Goal: Find specific page/section: Find specific page/section

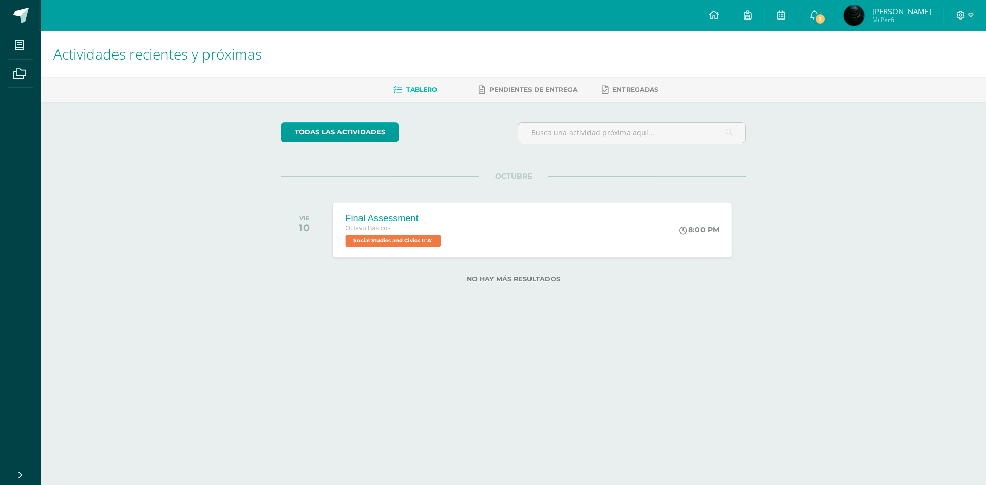
click at [399, 218] on div "Final Assessment" at bounding box center [394, 218] width 98 height 11
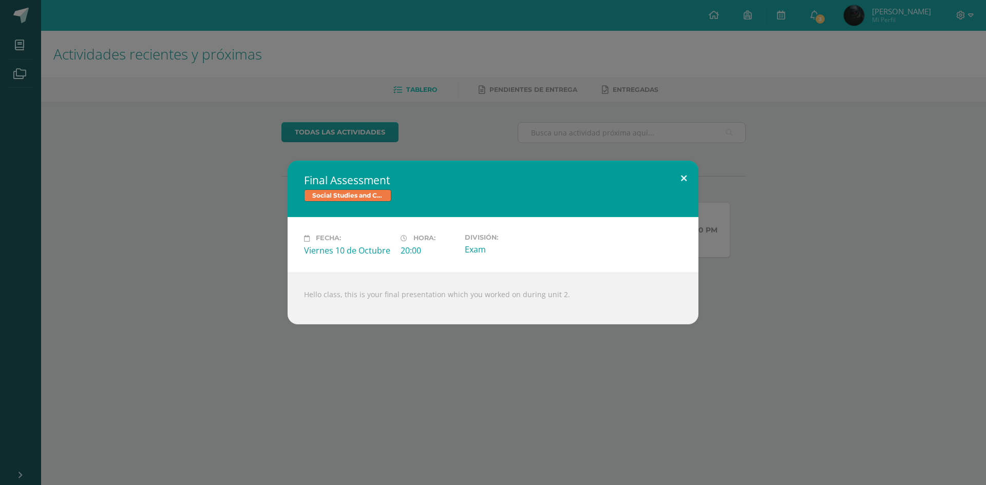
click at [680, 175] on button at bounding box center [683, 178] width 29 height 35
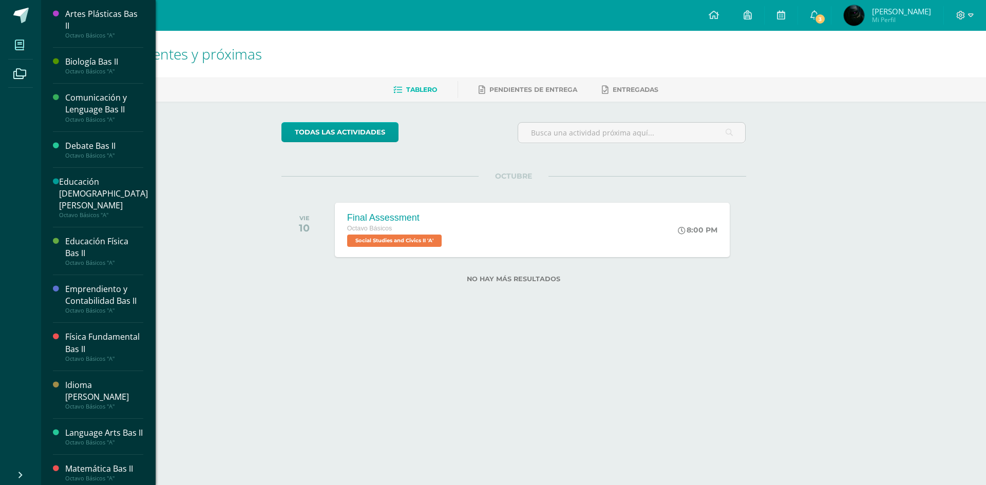
click at [16, 41] on icon at bounding box center [19, 45] width 9 height 10
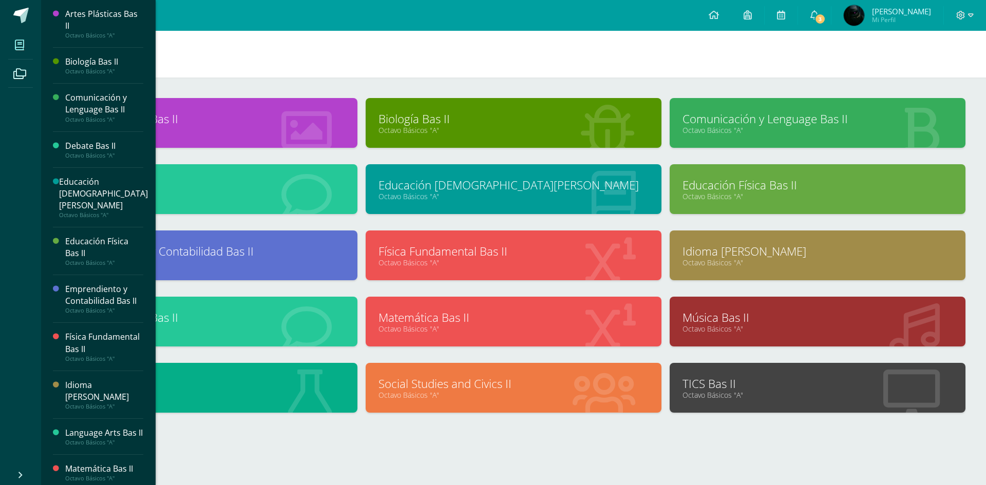
scroll to position [9, 0]
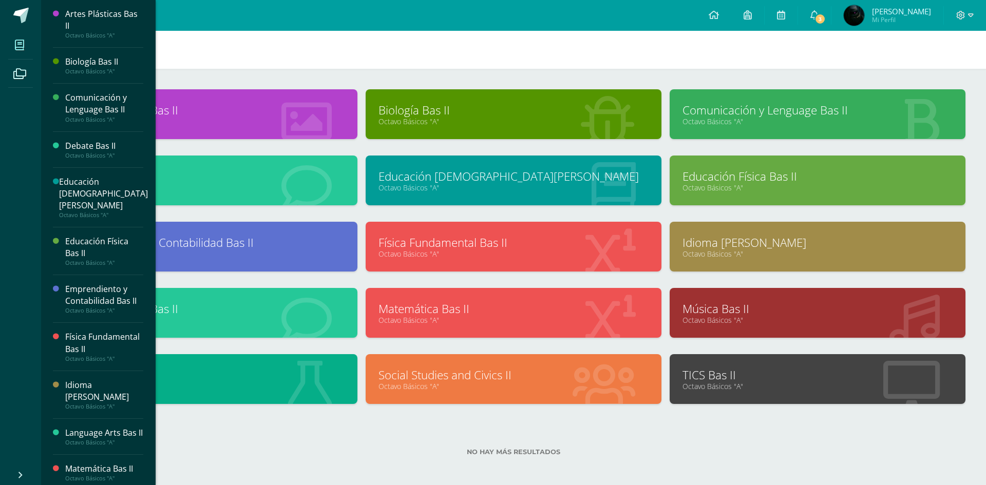
click at [514, 409] on div "Social Studies and Civics II Octavo Básicos "A"" at bounding box center [513, 387] width 304 height 66
